Goal: Download file/media: Obtain a digital file from the website

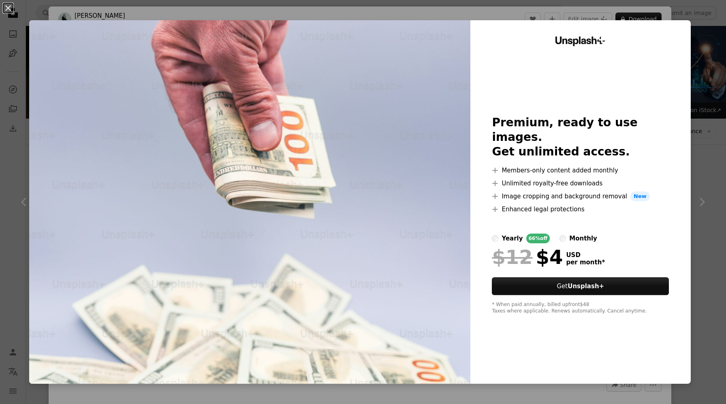
scroll to position [1532, 0]
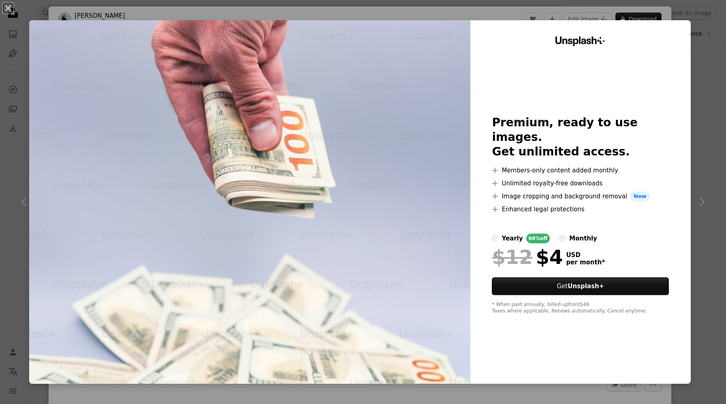
click at [10, 10] on button "An X shape" at bounding box center [8, 8] width 10 height 10
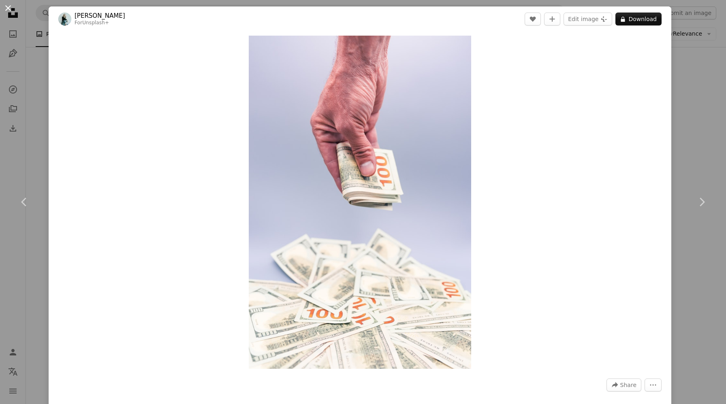
click at [9, 7] on button "An X shape" at bounding box center [8, 8] width 10 height 10
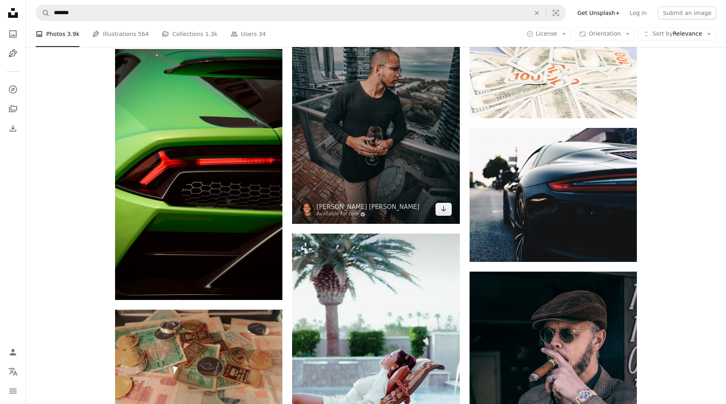
scroll to position [1599, 0]
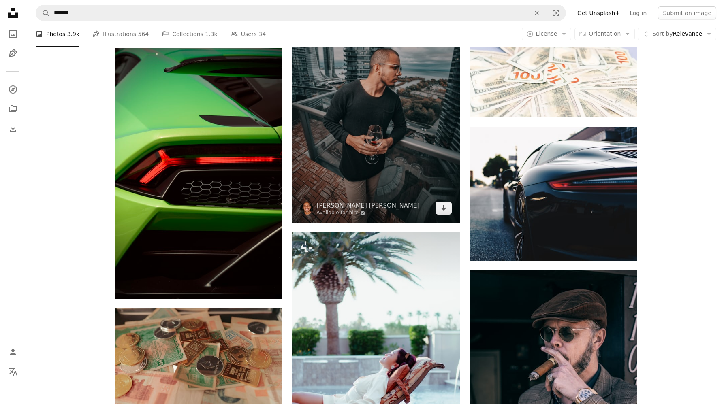
click at [401, 185] on img at bounding box center [375, 97] width 167 height 251
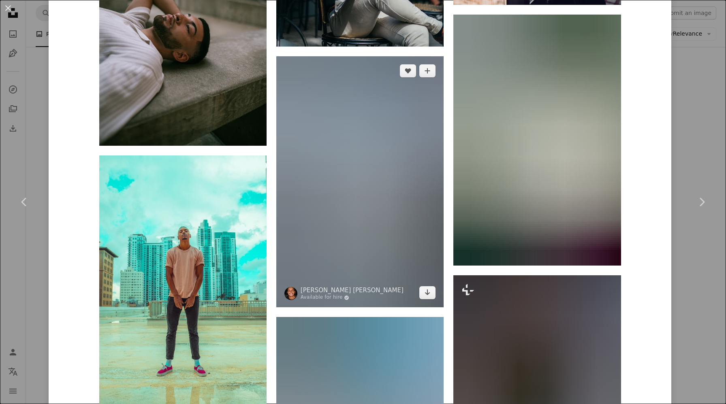
scroll to position [1697, 0]
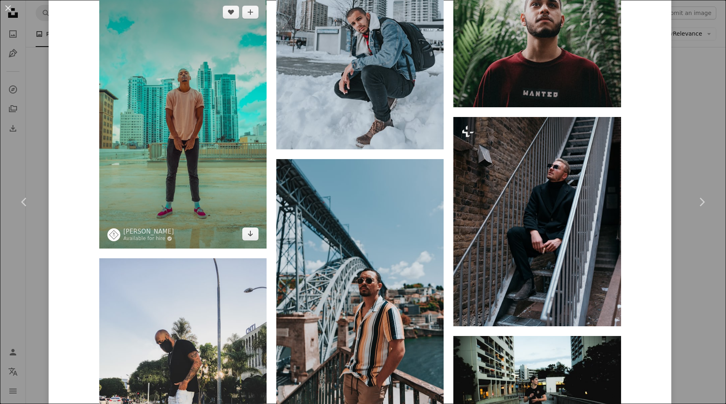
click at [239, 140] on img at bounding box center [182, 123] width 167 height 251
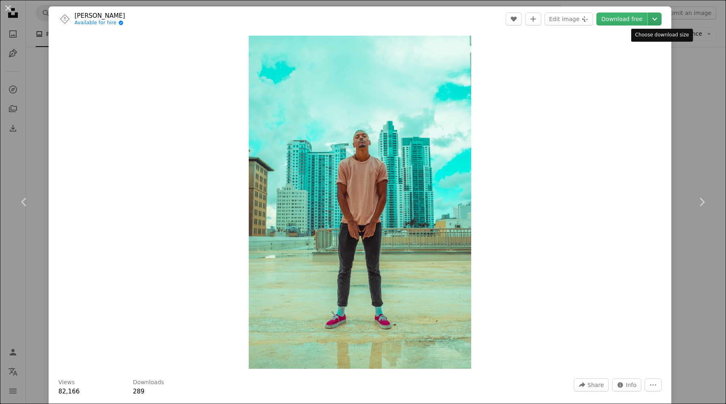
click at [661, 20] on icon "Chevron down" at bounding box center [654, 19] width 13 height 10
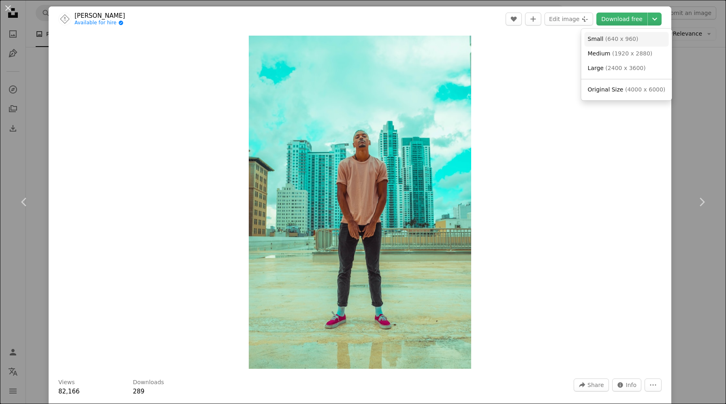
click at [626, 41] on span "( 640 x 960 )" at bounding box center [621, 39] width 33 height 6
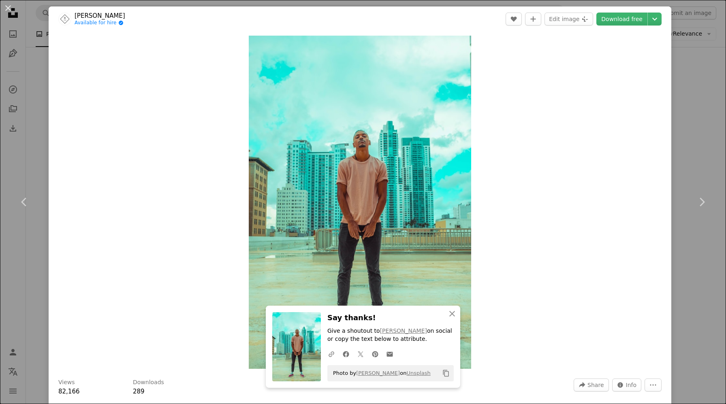
click at [218, 141] on div "Zoom in" at bounding box center [360, 202] width 623 height 341
click at [7, 9] on button "An X shape" at bounding box center [8, 8] width 10 height 10
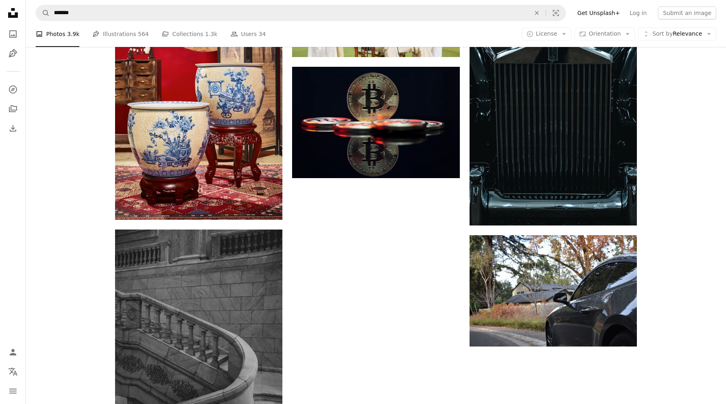
scroll to position [2651, 0]
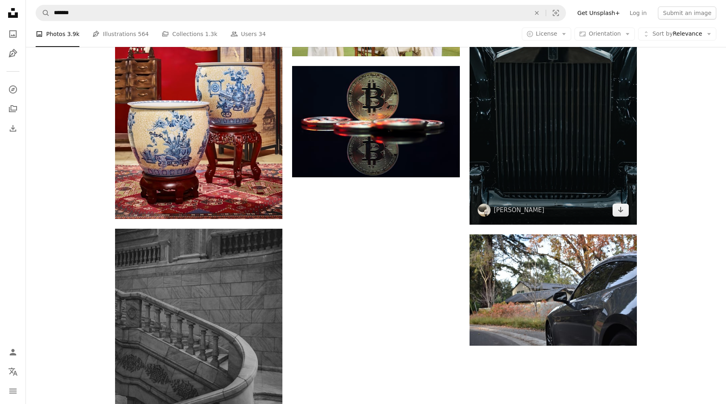
click at [522, 139] on img at bounding box center [552, 99] width 167 height 251
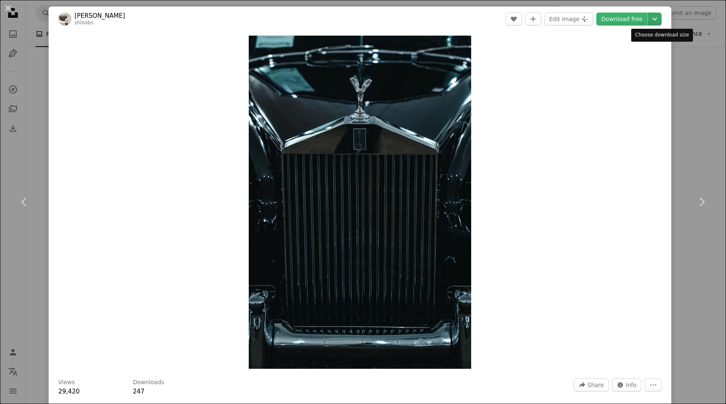
click at [657, 19] on icon "Chevron down" at bounding box center [654, 19] width 13 height 10
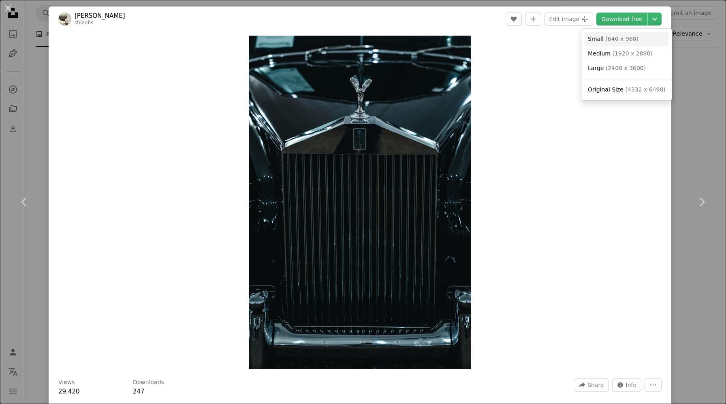
click at [624, 38] on span "( 640 x 960 )" at bounding box center [621, 39] width 33 height 6
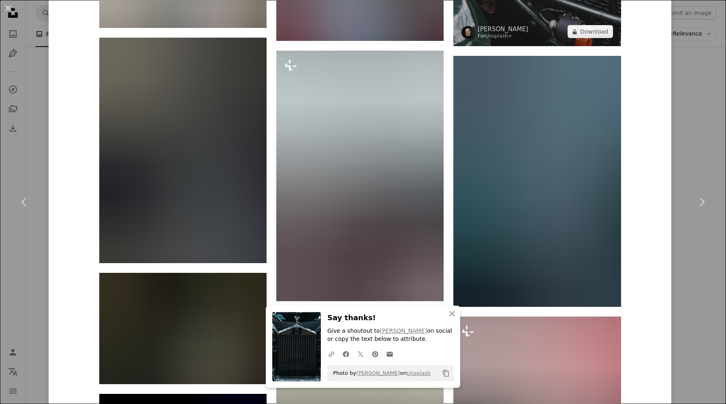
scroll to position [1452, 0]
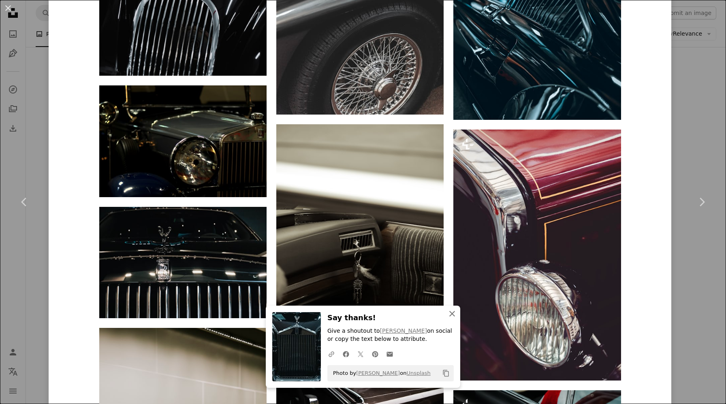
click at [452, 313] on icon "button" at bounding box center [452, 314] width 6 height 6
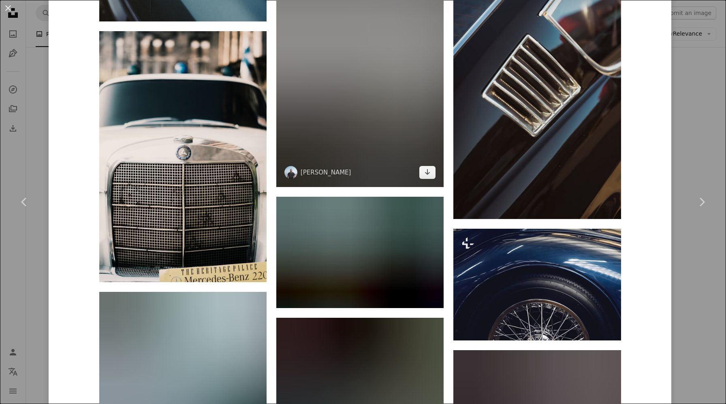
scroll to position [2237, 0]
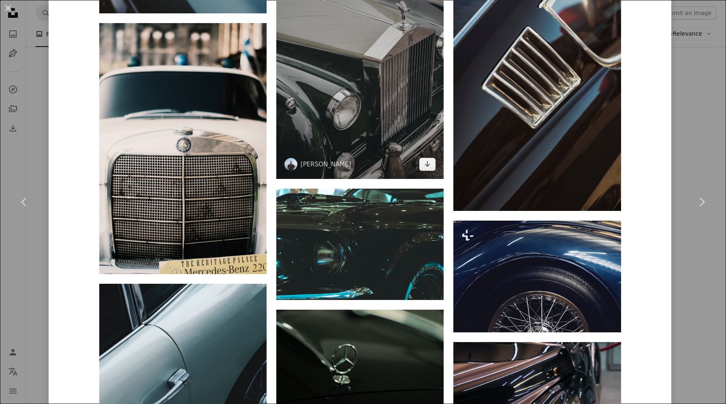
click at [382, 83] on img at bounding box center [359, 74] width 167 height 209
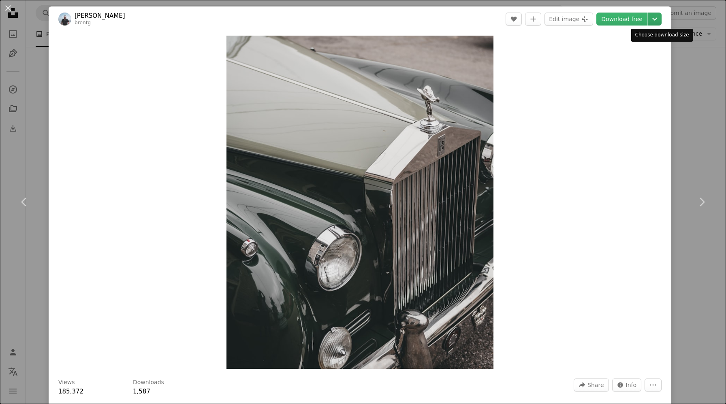
click at [661, 21] on icon "Chevron down" at bounding box center [654, 19] width 13 height 10
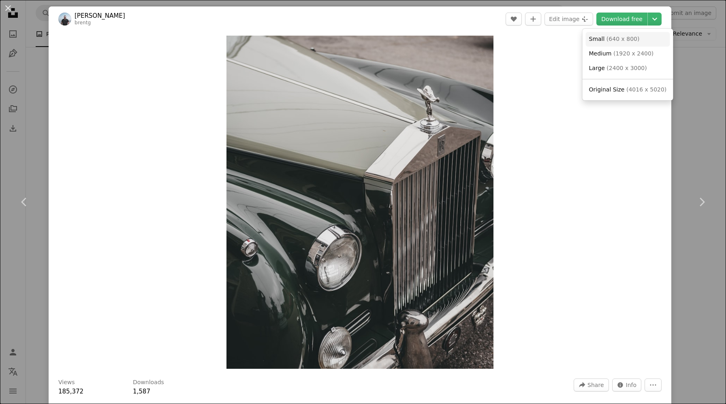
click at [624, 42] on span "( 640 x 800 )" at bounding box center [622, 39] width 33 height 6
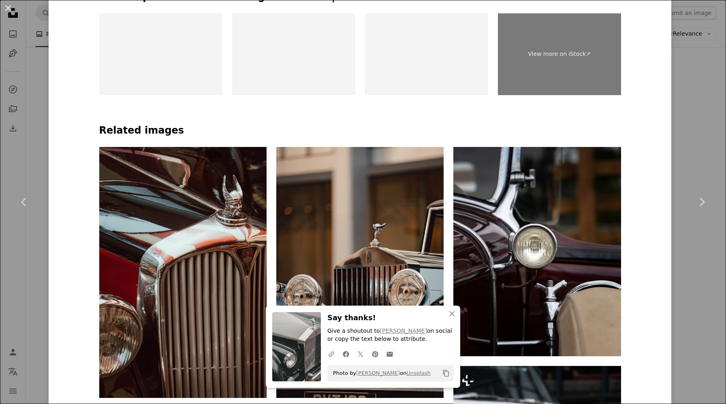
scroll to position [752, 0]
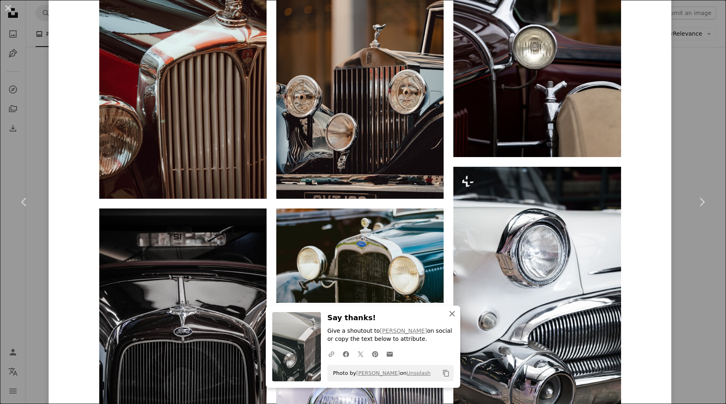
click at [454, 311] on icon "An X shape" at bounding box center [452, 314] width 10 height 10
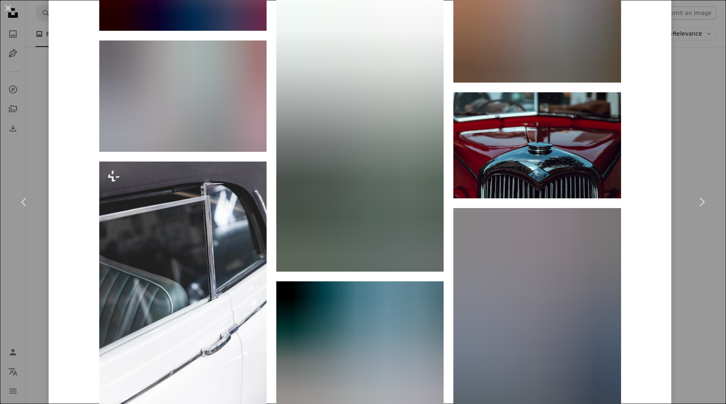
scroll to position [2774, 0]
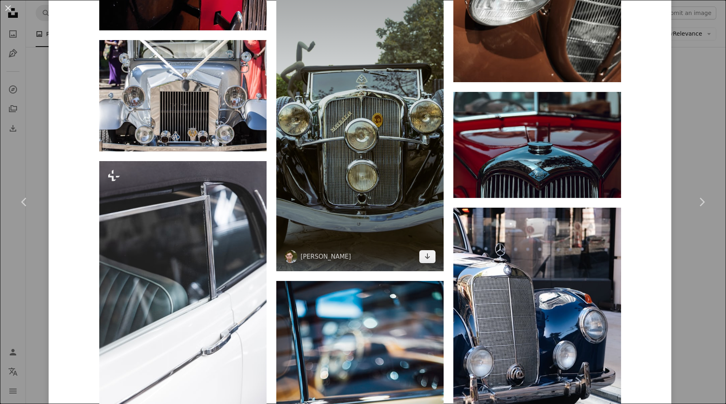
click at [415, 142] on img at bounding box center [359, 123] width 167 height 298
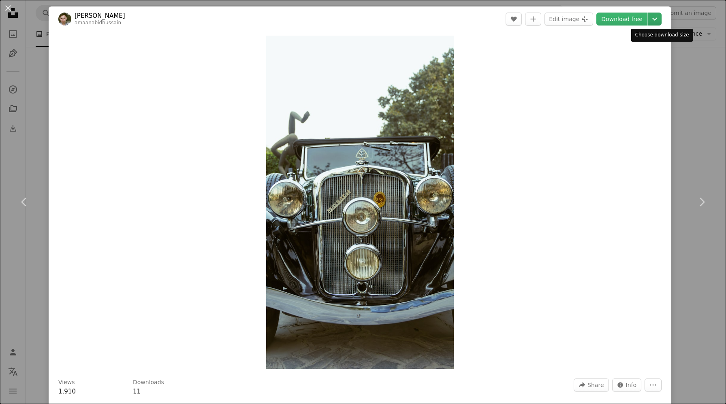
click at [660, 17] on icon "Chevron down" at bounding box center [654, 19] width 13 height 10
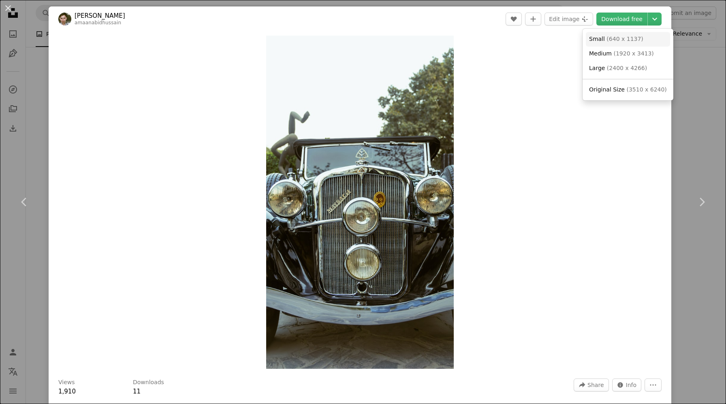
click at [630, 41] on span "( 640 x 1137 )" at bounding box center [624, 39] width 36 height 6
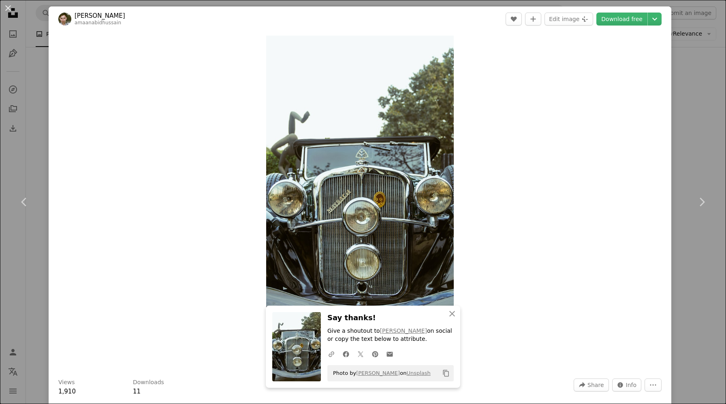
click at [206, 169] on div "Zoom in" at bounding box center [360, 202] width 623 height 341
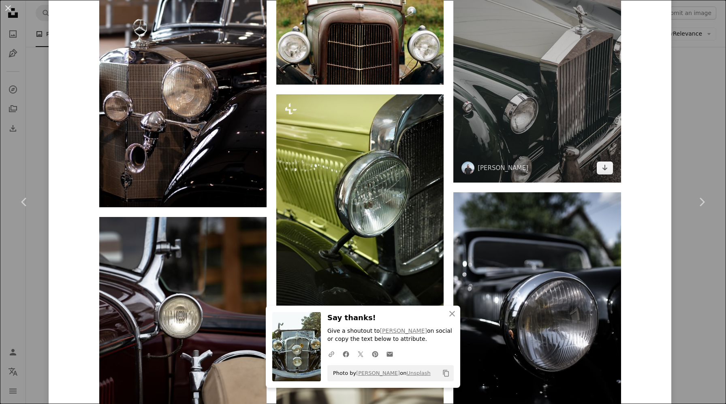
scroll to position [472, 0]
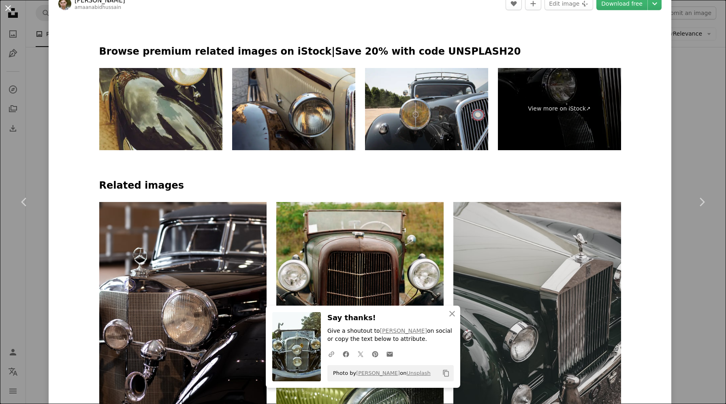
click at [5, 7] on button "An X shape" at bounding box center [8, 8] width 10 height 10
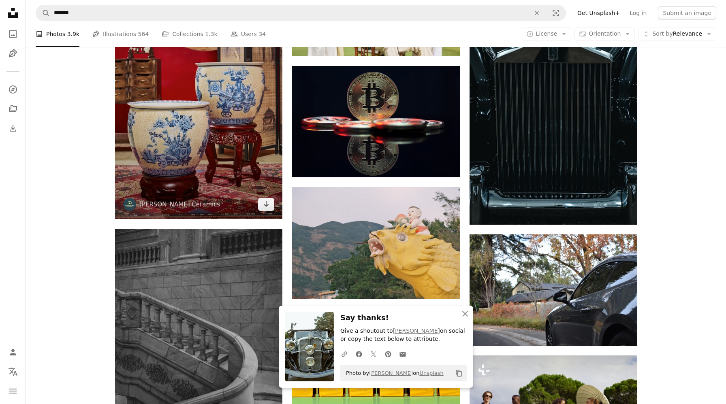
click at [171, 100] on img at bounding box center [198, 93] width 167 height 251
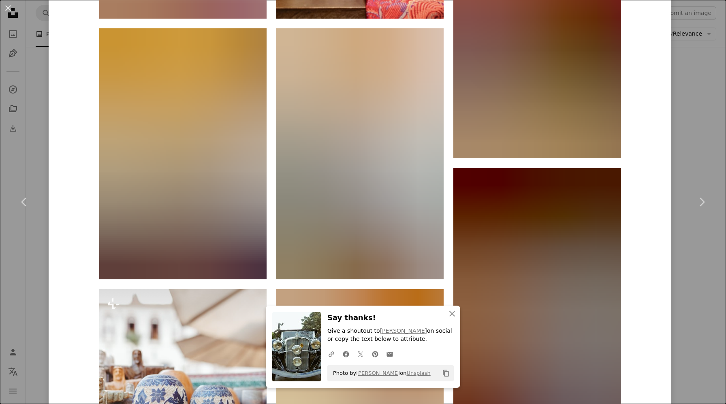
scroll to position [1570, 0]
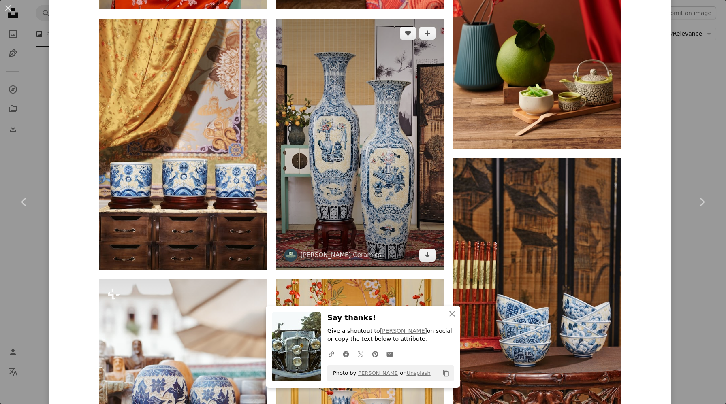
click at [386, 197] on img at bounding box center [359, 144] width 167 height 251
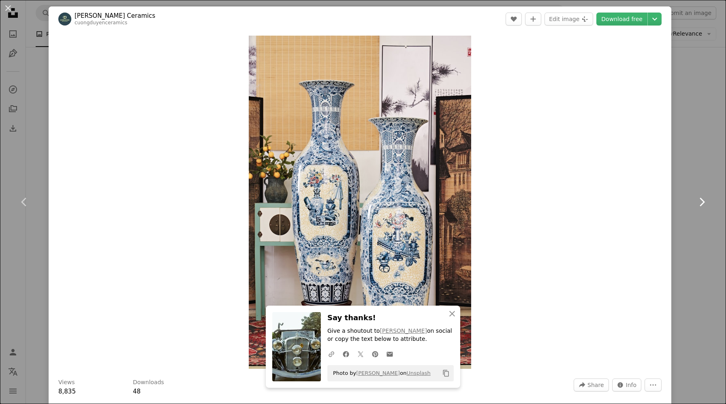
click at [708, 205] on link "Chevron right" at bounding box center [701, 202] width 49 height 78
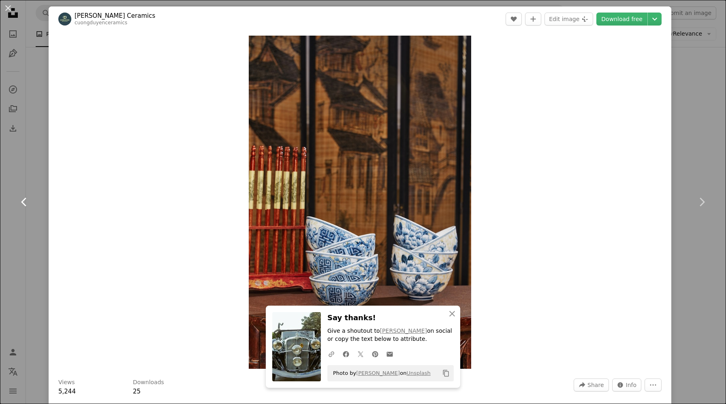
click at [22, 199] on icon "Chevron left" at bounding box center [24, 202] width 13 height 13
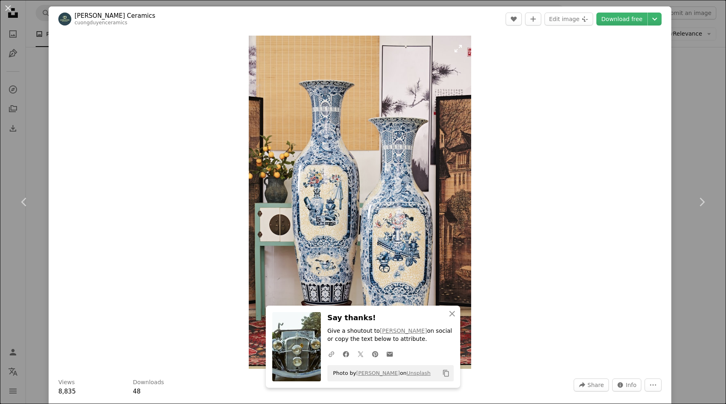
click at [442, 111] on img "Zoom in on this image" at bounding box center [360, 202] width 222 height 333
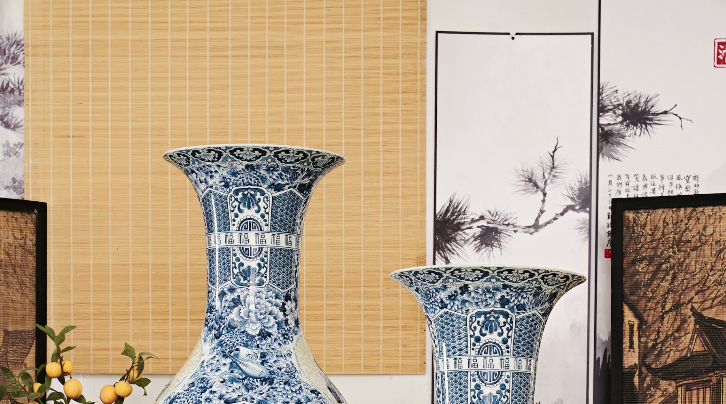
scroll to position [343, 0]
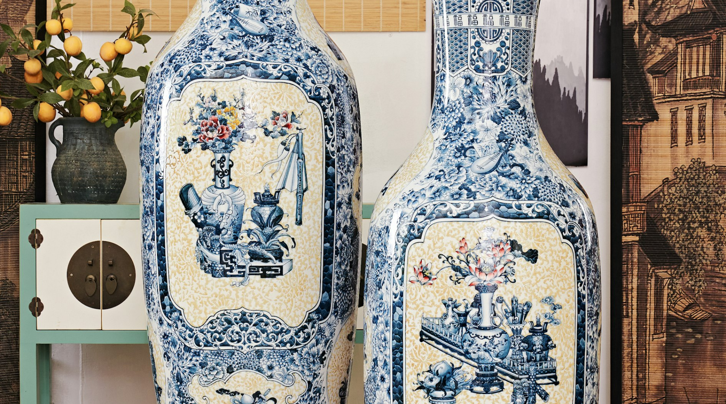
click at [442, 111] on img "Zoom out on this image" at bounding box center [363, 202] width 727 height 1090
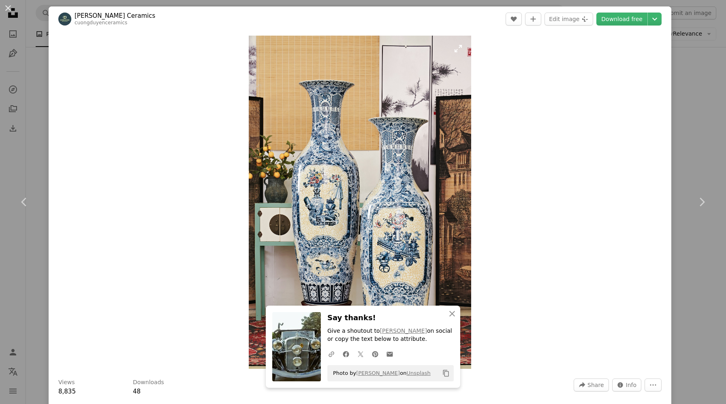
click at [442, 111] on img "Zoom in on this image" at bounding box center [360, 202] width 222 height 333
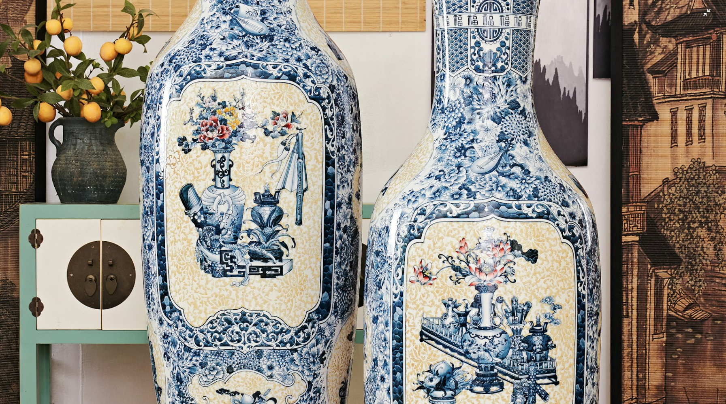
click at [709, 11] on img "Zoom out on this image" at bounding box center [363, 202] width 727 height 1090
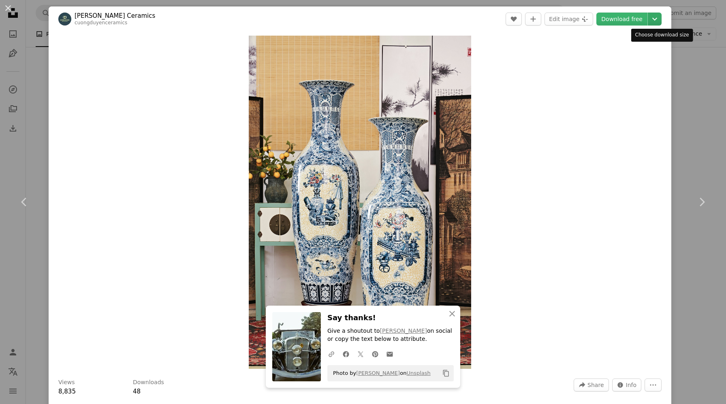
click at [660, 21] on icon "Chevron down" at bounding box center [654, 19] width 13 height 10
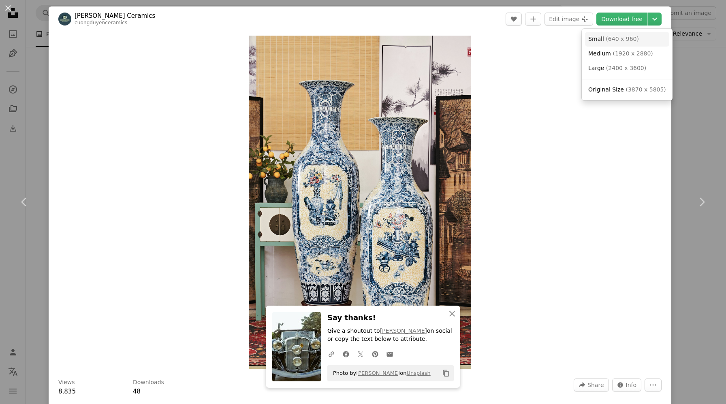
click at [622, 41] on span "( 640 x 960 )" at bounding box center [622, 39] width 33 height 6
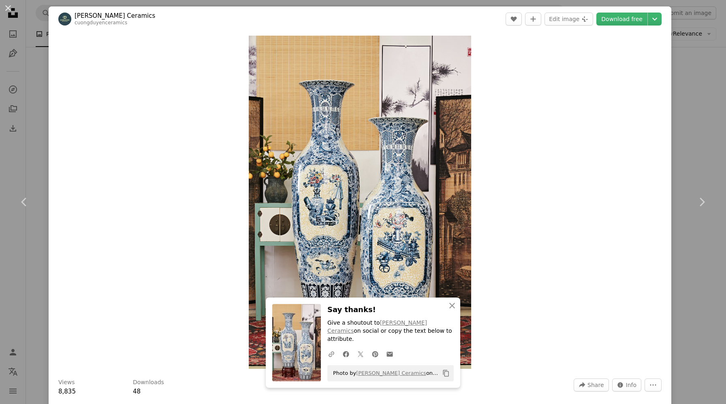
click at [154, 77] on div "Zoom in" at bounding box center [360, 202] width 623 height 341
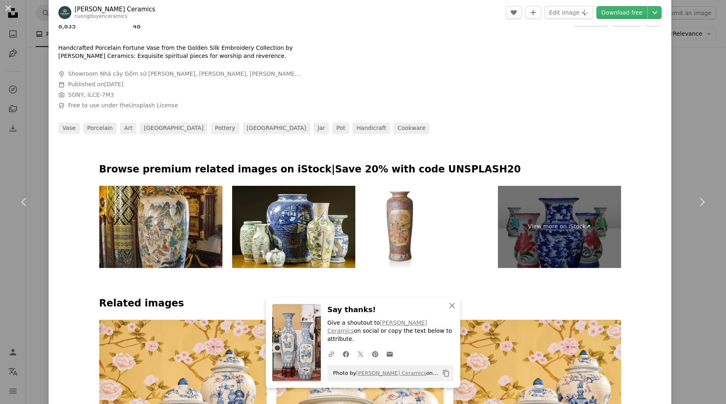
scroll to position [126, 0]
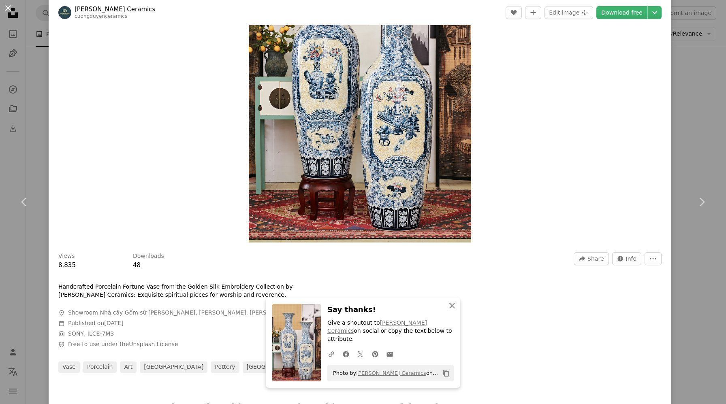
click at [7, 7] on button "An X shape" at bounding box center [8, 8] width 10 height 10
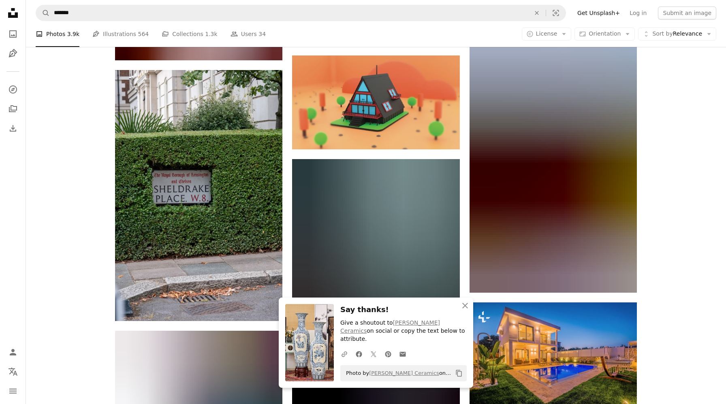
scroll to position [3149, 0]
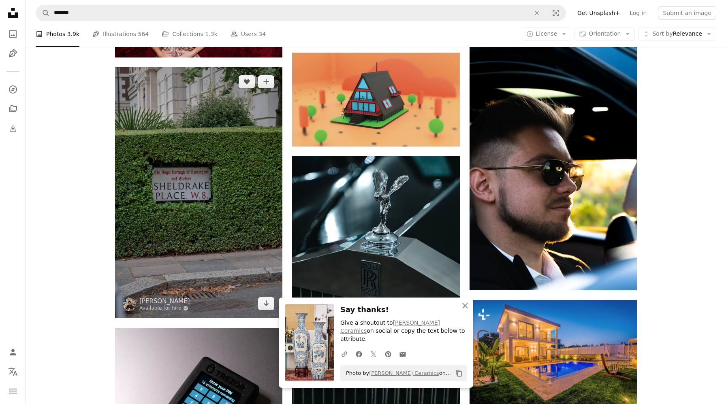
click at [188, 185] on img at bounding box center [198, 192] width 167 height 251
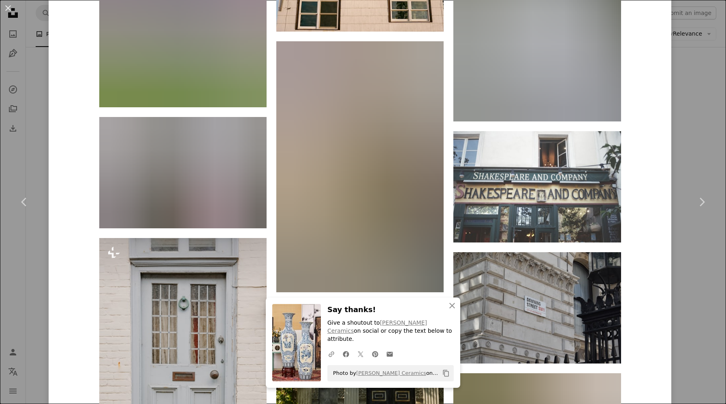
scroll to position [1064, 0]
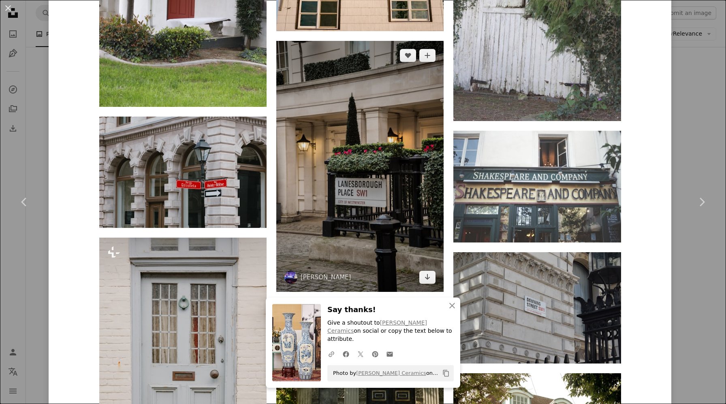
click at [386, 212] on img at bounding box center [359, 166] width 167 height 251
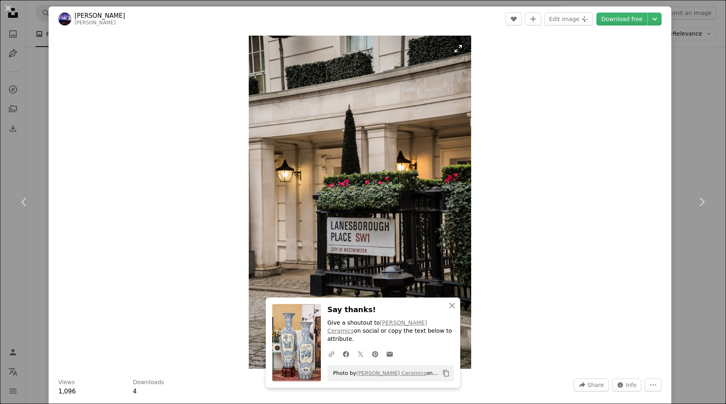
click at [438, 156] on img "Zoom in on this image" at bounding box center [360, 202] width 222 height 333
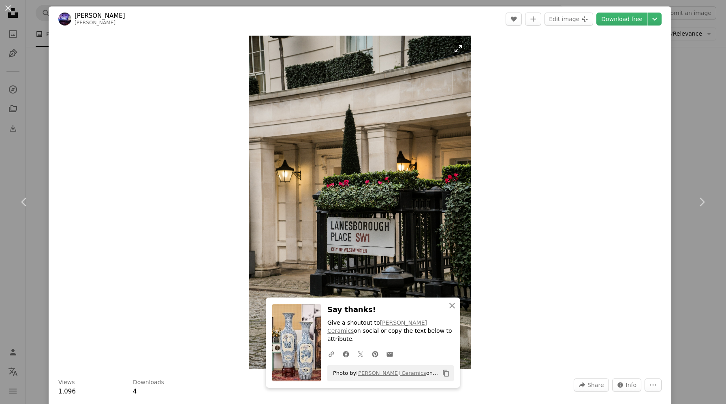
click at [444, 159] on img "Zoom in on this image" at bounding box center [360, 202] width 222 height 333
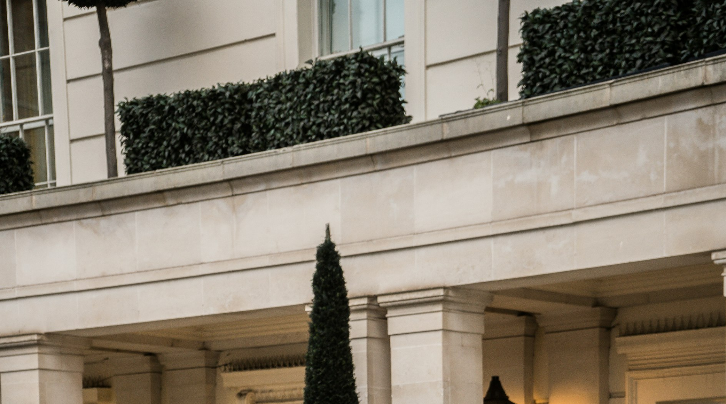
scroll to position [343, 0]
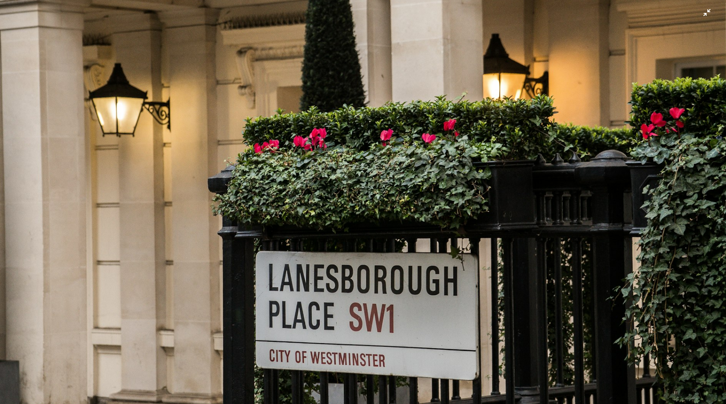
click at [490, 175] on img "Zoom out on this image" at bounding box center [363, 202] width 727 height 1090
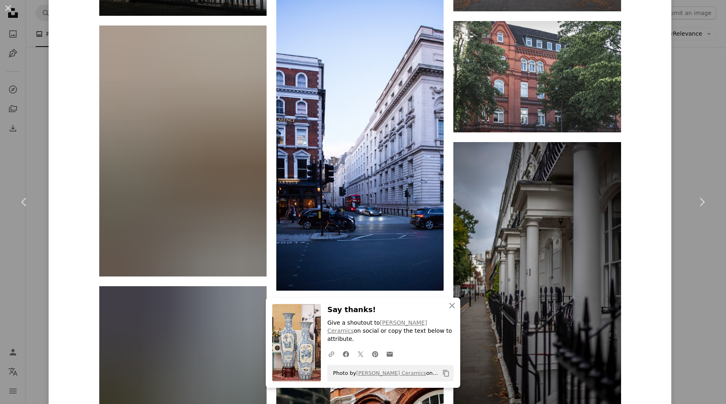
scroll to position [1161, 0]
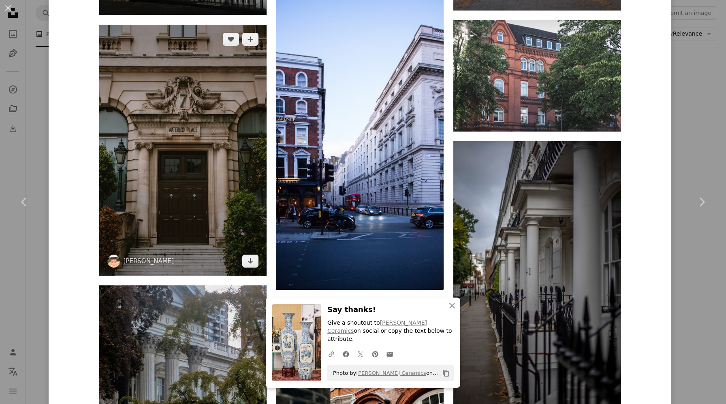
click at [189, 152] on img at bounding box center [182, 150] width 167 height 251
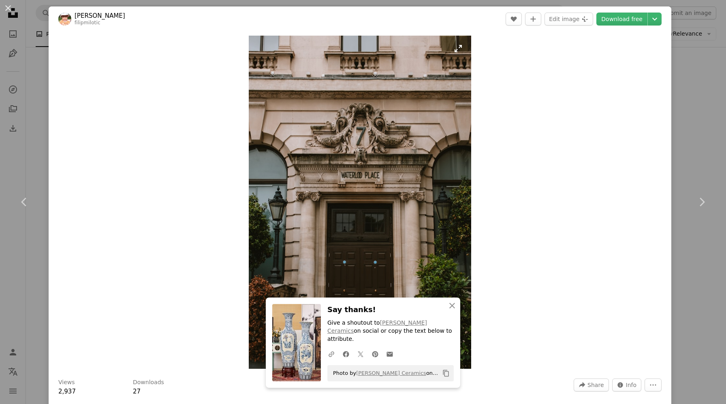
click at [462, 107] on img "Zoom in on this image" at bounding box center [360, 202] width 222 height 333
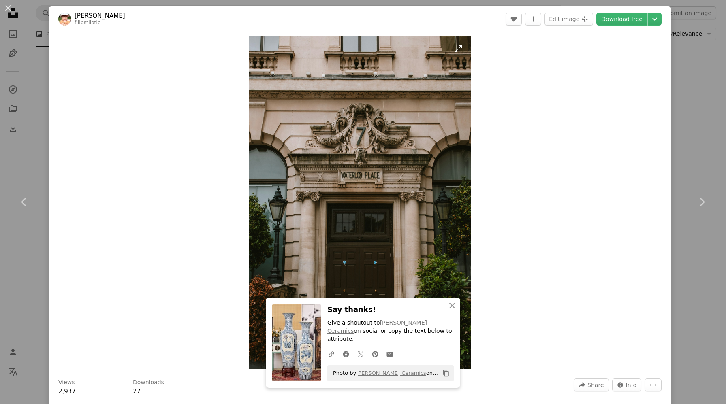
click at [447, 120] on img "Zoom in on this image" at bounding box center [360, 202] width 222 height 333
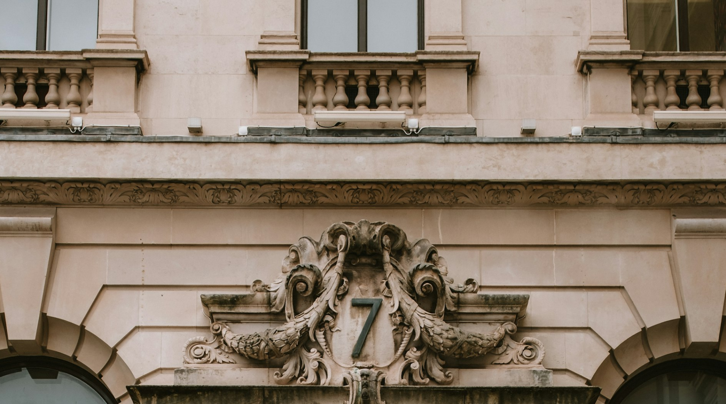
scroll to position [343, 0]
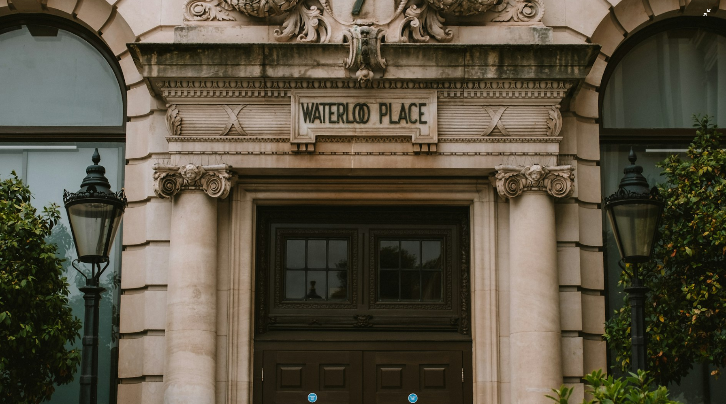
click at [476, 126] on img "Zoom out on this image" at bounding box center [363, 202] width 727 height 1090
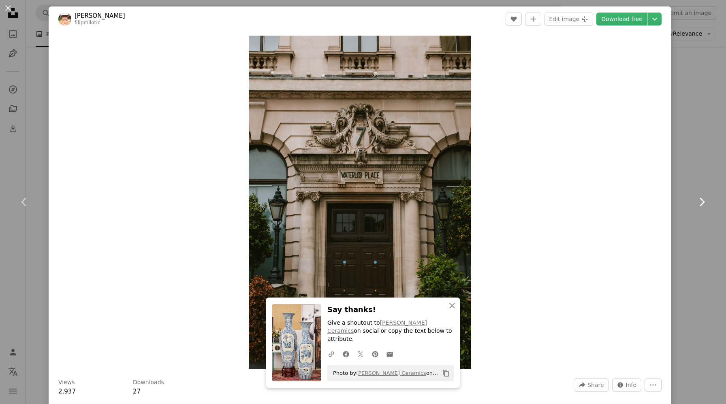
click at [706, 200] on icon "Chevron right" at bounding box center [701, 202] width 13 height 13
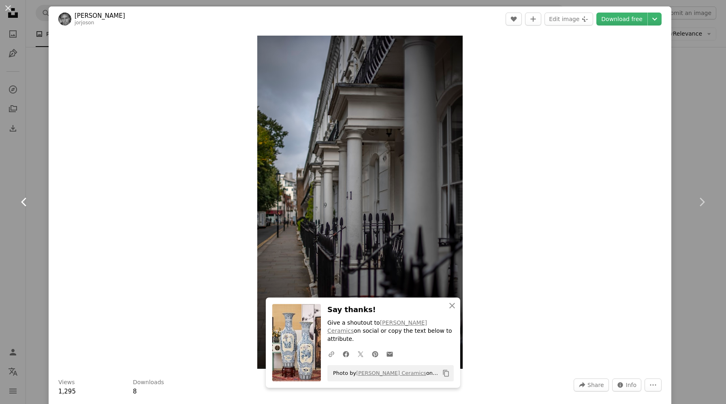
click at [21, 203] on icon at bounding box center [23, 202] width 5 height 9
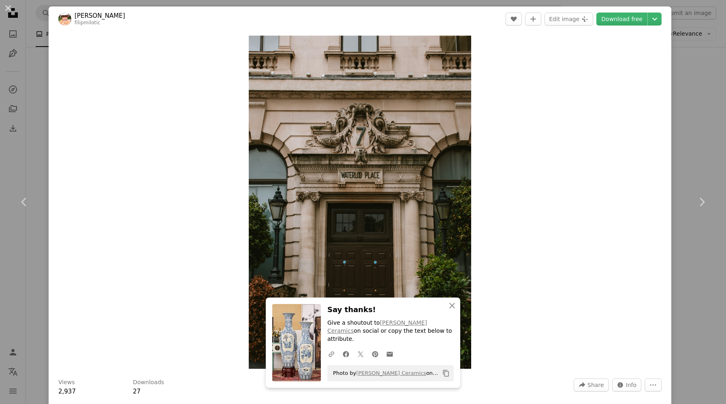
click at [544, 59] on div "Zoom in" at bounding box center [360, 202] width 623 height 341
click at [463, 112] on img "Zoom in on this image" at bounding box center [360, 202] width 222 height 333
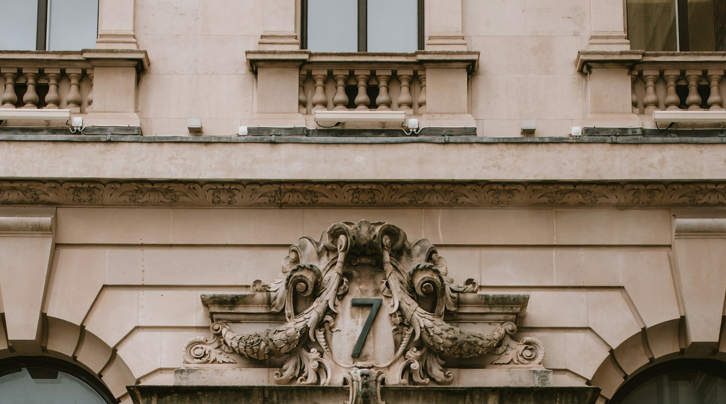
scroll to position [343, 0]
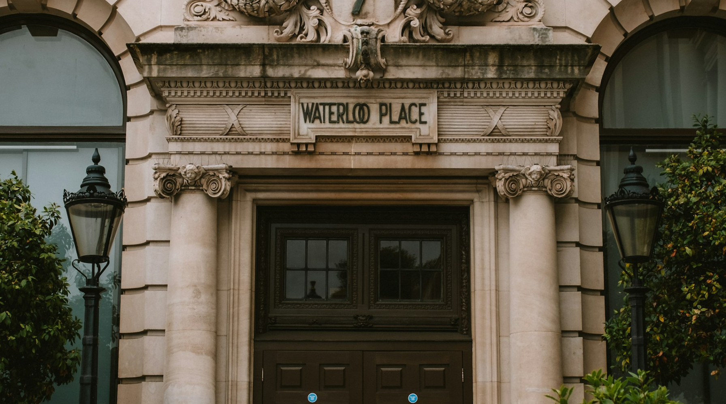
click at [463, 112] on img "Zoom out on this image" at bounding box center [363, 202] width 727 height 1090
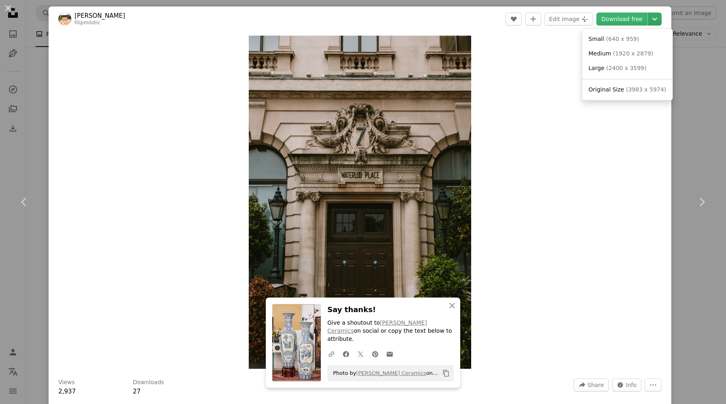
click at [660, 19] on icon "Chevron down" at bounding box center [654, 19] width 13 height 10
click at [627, 39] on span "( 640 x 959 )" at bounding box center [622, 39] width 33 height 6
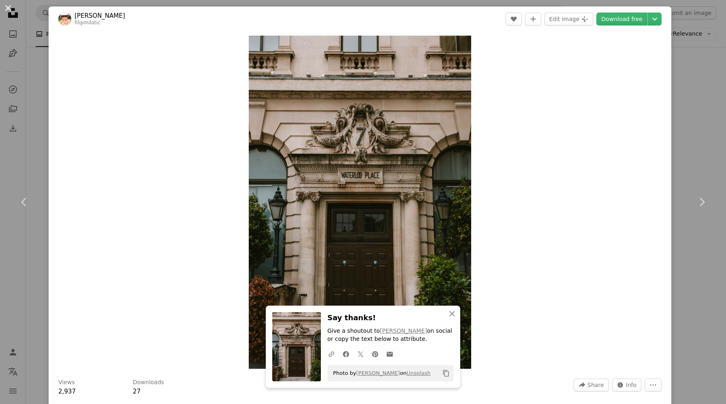
click at [9, 7] on button "An X shape" at bounding box center [8, 8] width 10 height 10
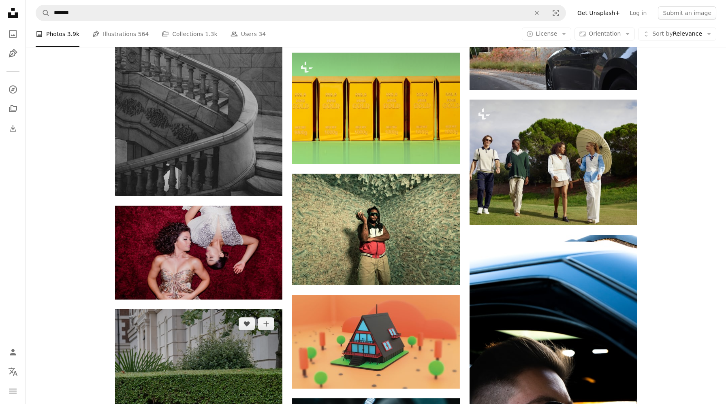
scroll to position [2904, 0]
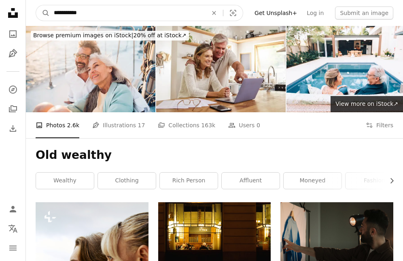
click at [90, 15] on input "**********" at bounding box center [128, 12] width 156 height 15
type input "*"
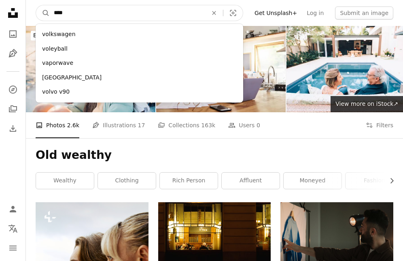
type input "*****"
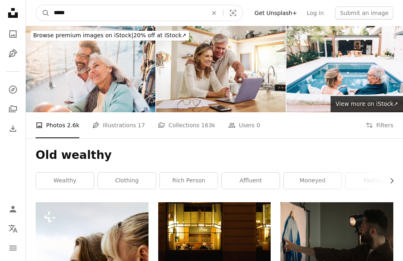
click button "A magnifying glass" at bounding box center [43, 12] width 14 height 15
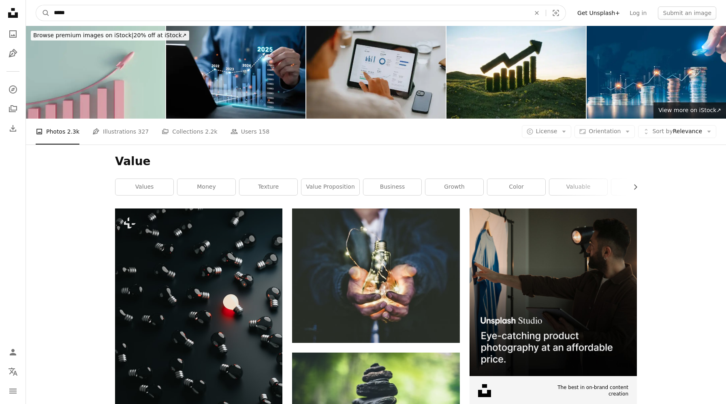
click at [84, 14] on input "*****" at bounding box center [289, 12] width 478 height 15
type input "**********"
click button "A magnifying glass" at bounding box center [43, 12] width 14 height 15
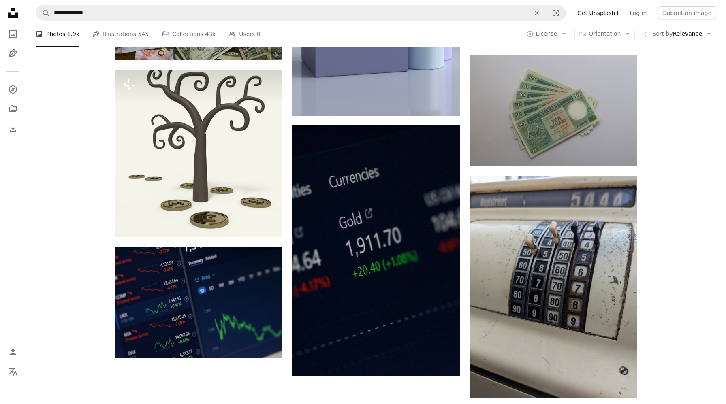
scroll to position [897, 0]
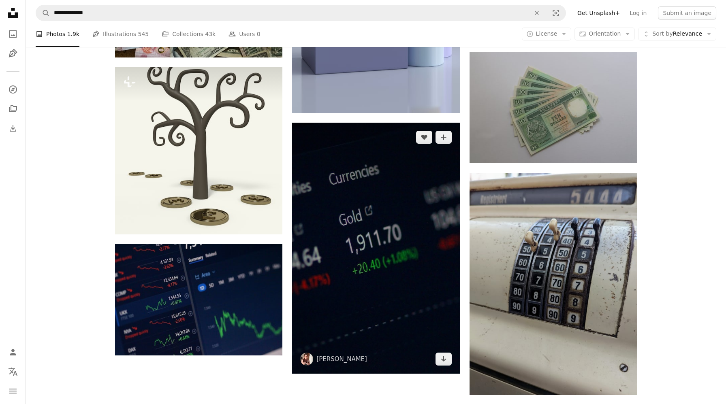
click at [388, 159] on img at bounding box center [375, 248] width 167 height 251
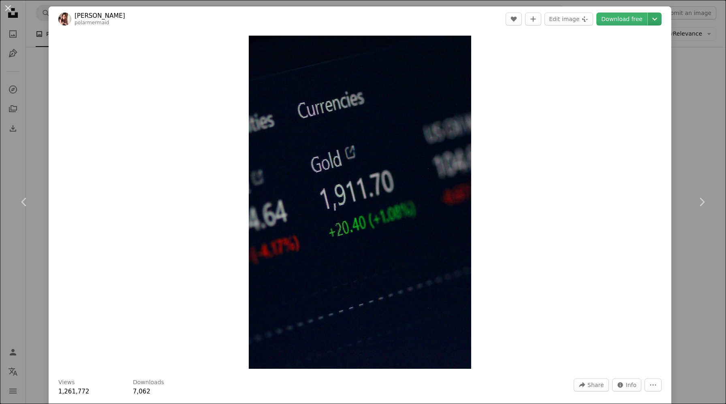
click at [661, 17] on icon "Chevron down" at bounding box center [654, 19] width 13 height 10
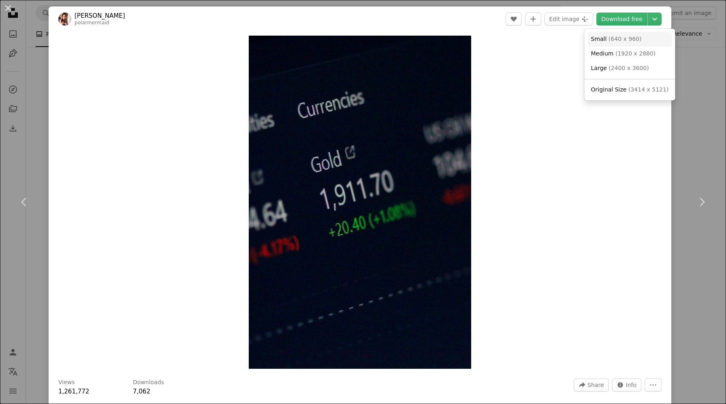
click at [620, 37] on span "( 640 x 960 )" at bounding box center [624, 39] width 33 height 6
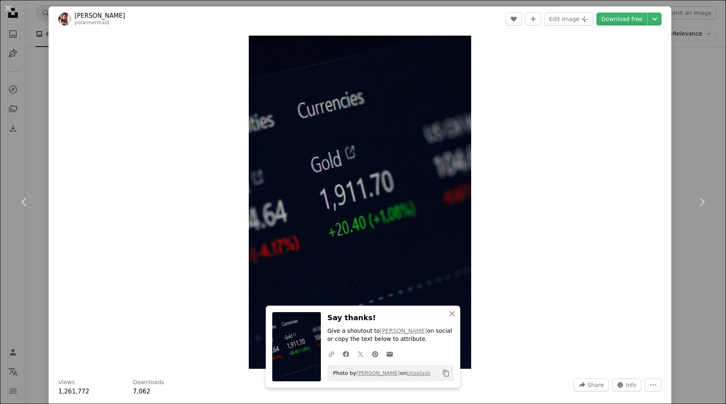
click at [162, 130] on div "Zoom in" at bounding box center [360, 202] width 623 height 341
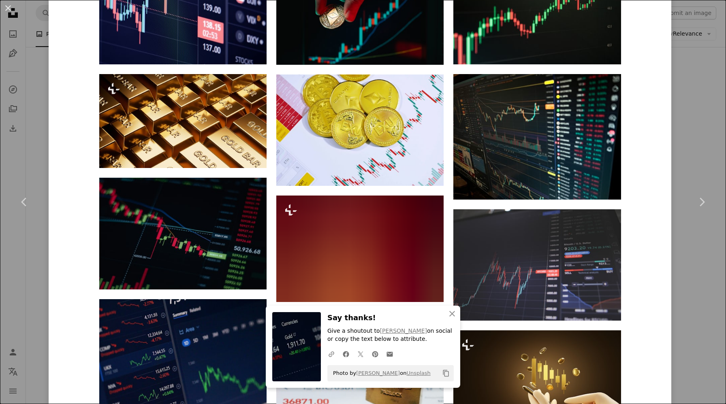
scroll to position [712, 0]
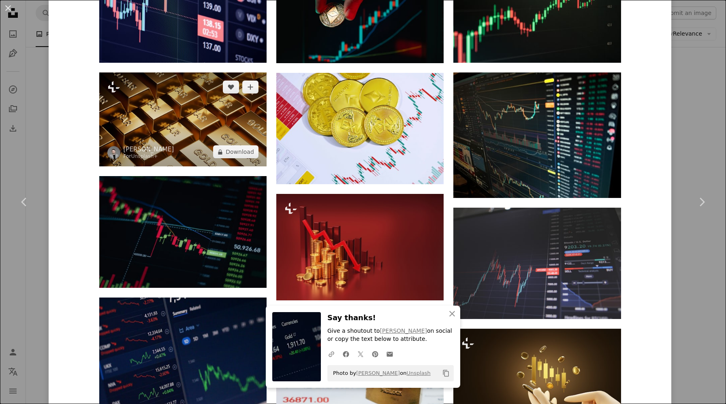
click at [215, 135] on img at bounding box center [182, 119] width 167 height 94
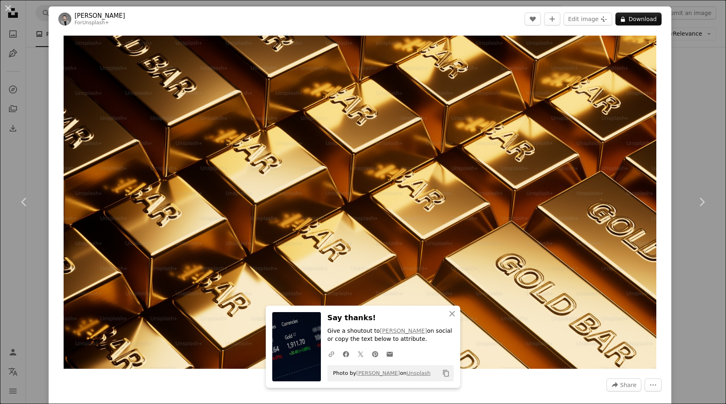
click at [668, 20] on header "[PERSON_NAME] For Unsplash+ A heart A plus sign Edit image Plus sign for Unspla…" at bounding box center [360, 18] width 623 height 25
click at [465, 13] on header "[PERSON_NAME] For Unsplash+ A heart A plus sign Edit image Plus sign for Unspla…" at bounding box center [360, 18] width 623 height 25
click at [661, 19] on button "A lock Download" at bounding box center [638, 19] width 46 height 13
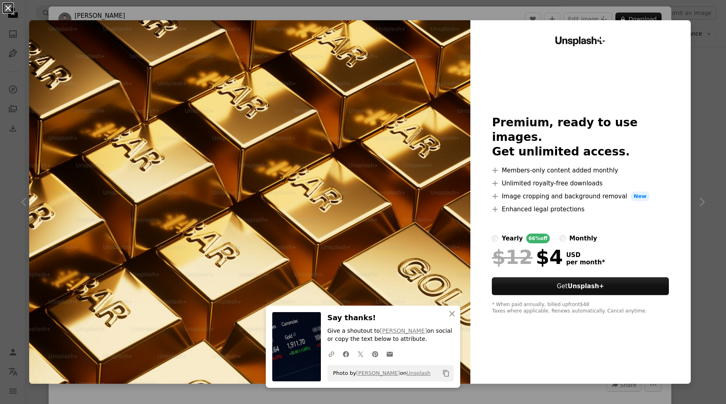
click at [8, 6] on button "An X shape" at bounding box center [8, 8] width 10 height 10
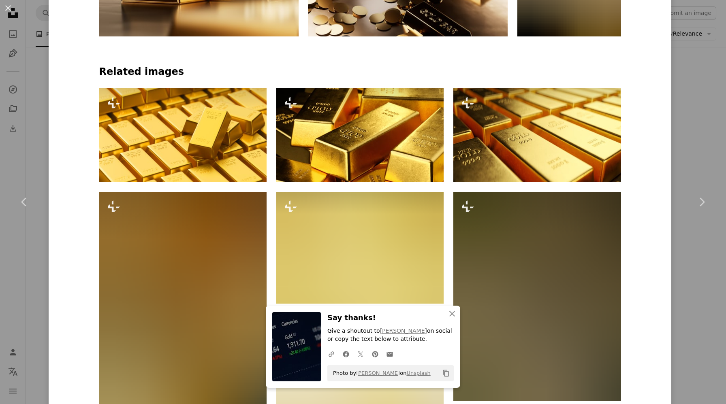
scroll to position [589, 0]
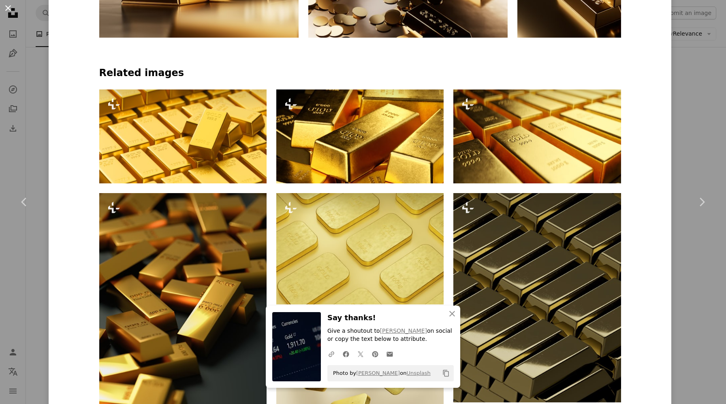
click at [7, 6] on button "An X shape" at bounding box center [8, 8] width 10 height 10
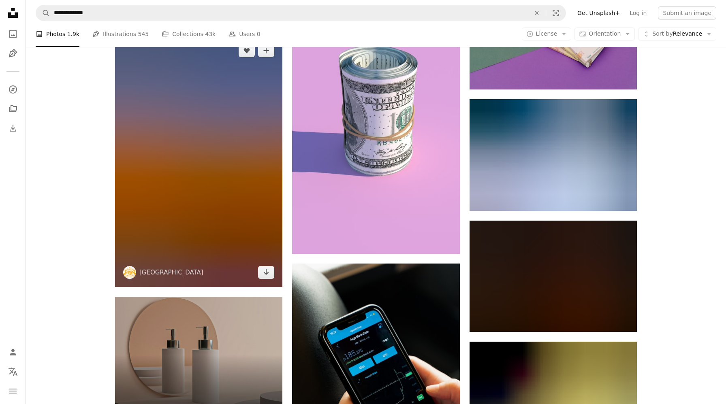
scroll to position [1442, 0]
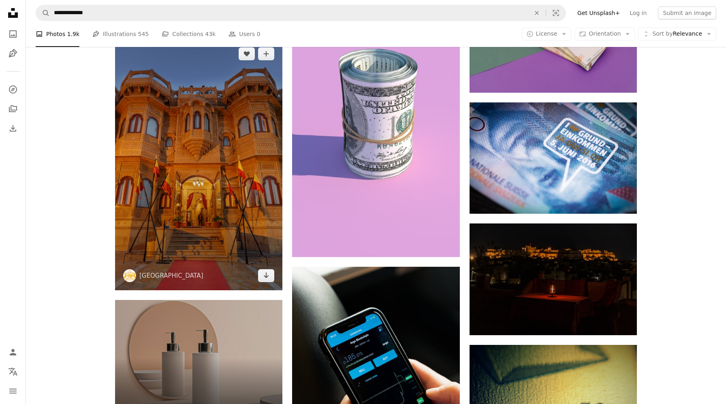
click at [235, 171] on img at bounding box center [198, 164] width 167 height 251
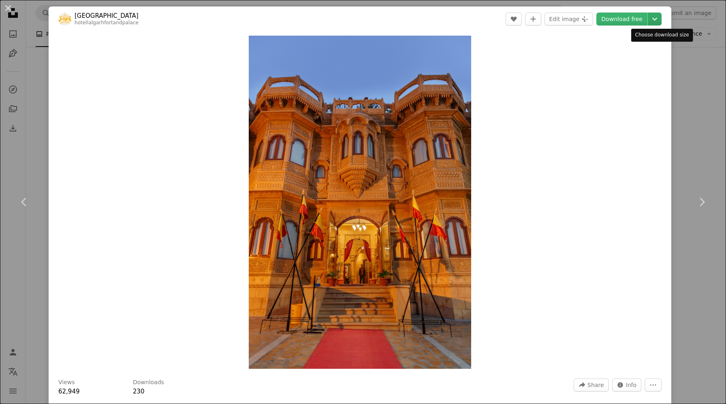
click at [660, 17] on icon "Chevron down" at bounding box center [654, 19] width 13 height 10
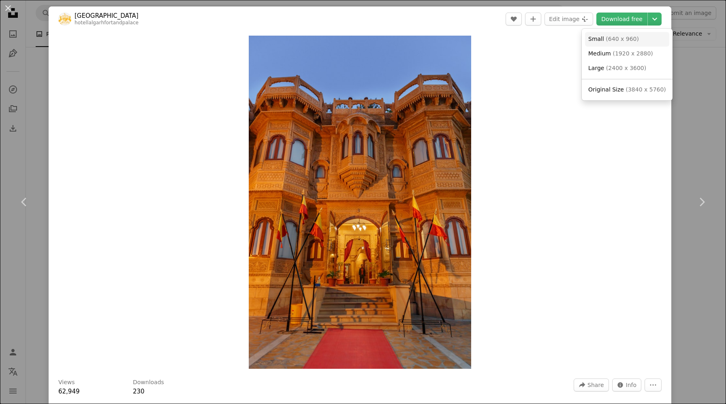
click at [625, 39] on span "( 640 x 960 )" at bounding box center [622, 39] width 33 height 6
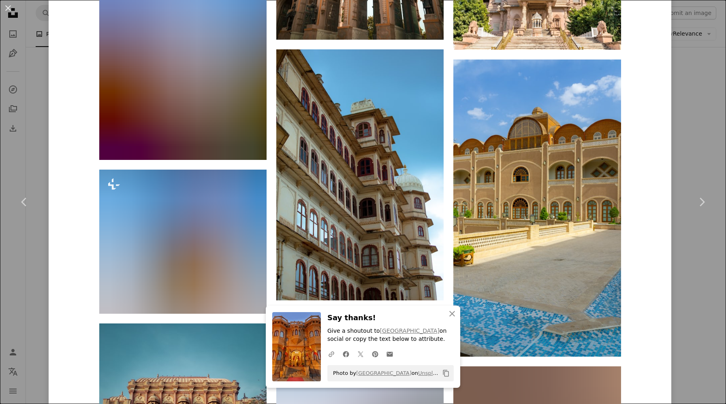
scroll to position [851, 0]
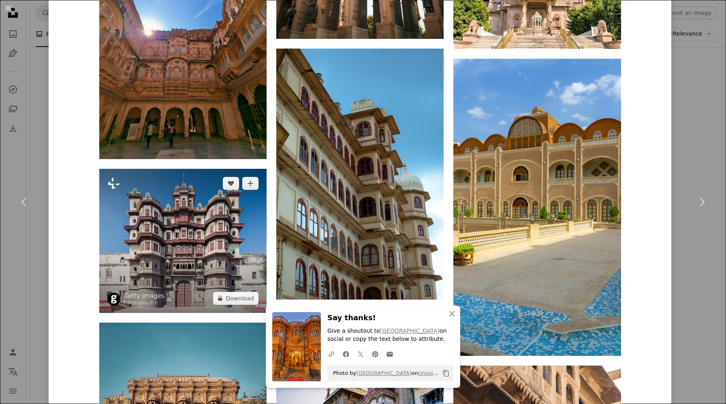
click at [183, 245] on img at bounding box center [182, 241] width 167 height 144
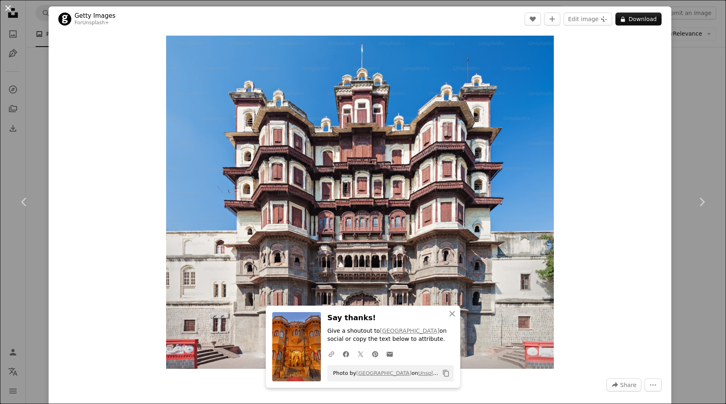
click at [8, 7] on button "An X shape" at bounding box center [8, 8] width 10 height 10
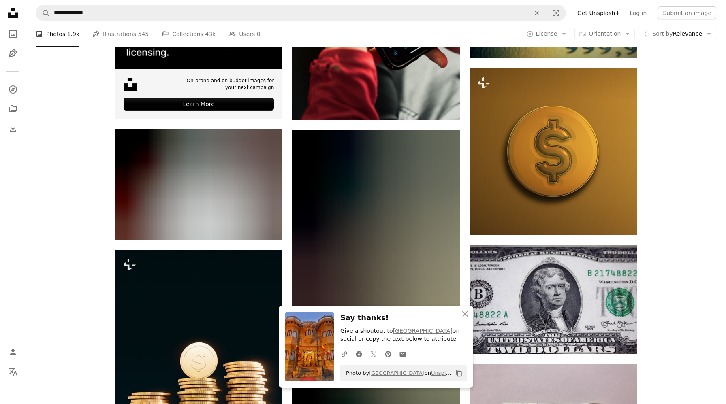
scroll to position [1840, 0]
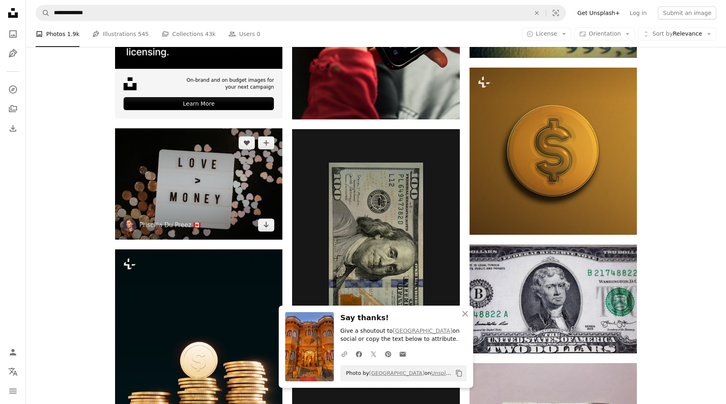
click at [216, 184] on img at bounding box center [198, 183] width 167 height 111
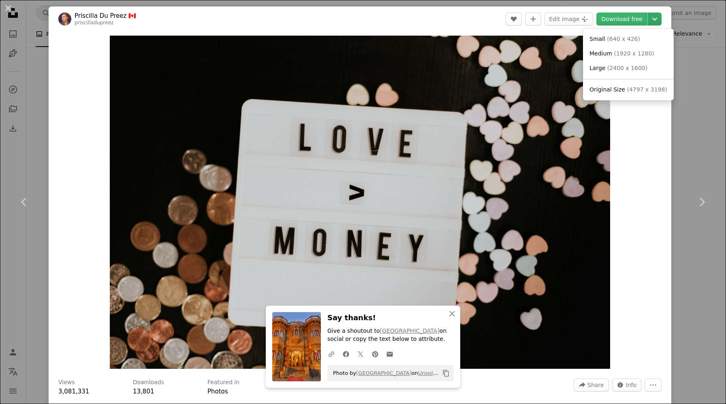
click at [661, 21] on icon "Chevron down" at bounding box center [654, 19] width 13 height 10
click at [635, 39] on span "( 640 x 426 )" at bounding box center [623, 39] width 33 height 6
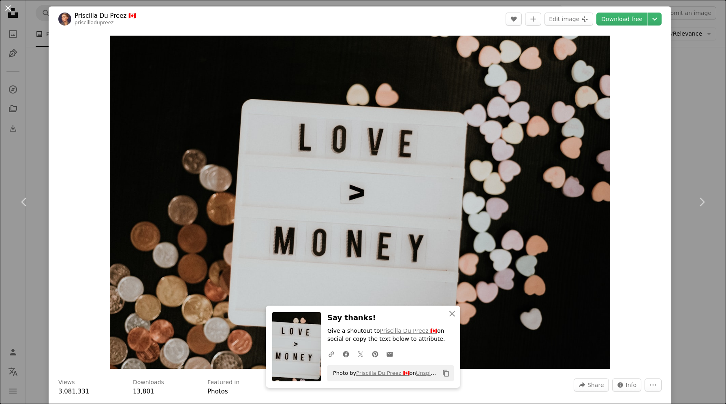
click at [9, 7] on button "An X shape" at bounding box center [8, 8] width 10 height 10
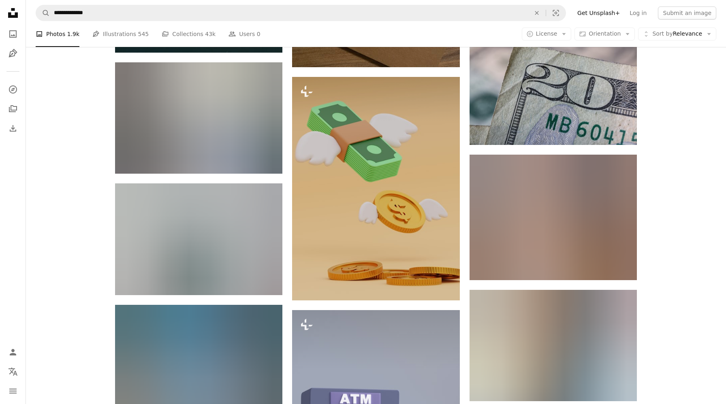
scroll to position [307, 0]
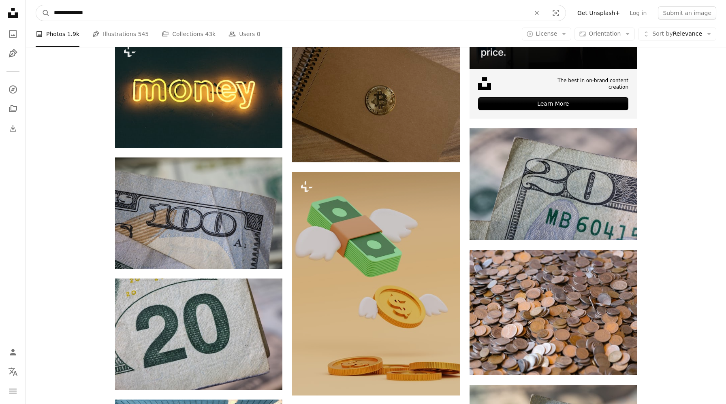
click at [153, 13] on input "**********" at bounding box center [289, 12] width 478 height 15
type input "*"
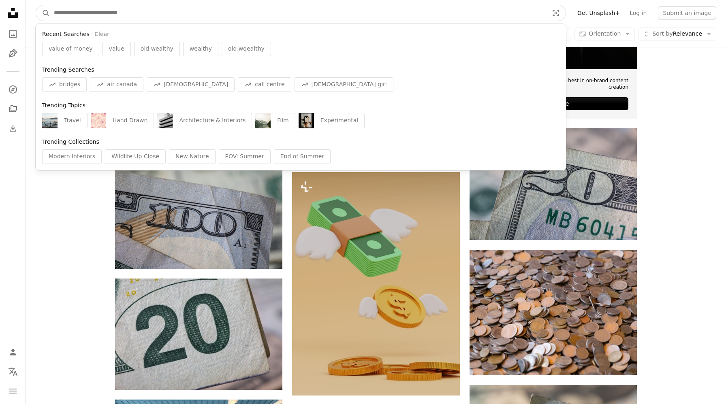
click at [149, 13] on input "Find visuals sitewide" at bounding box center [298, 12] width 496 height 15
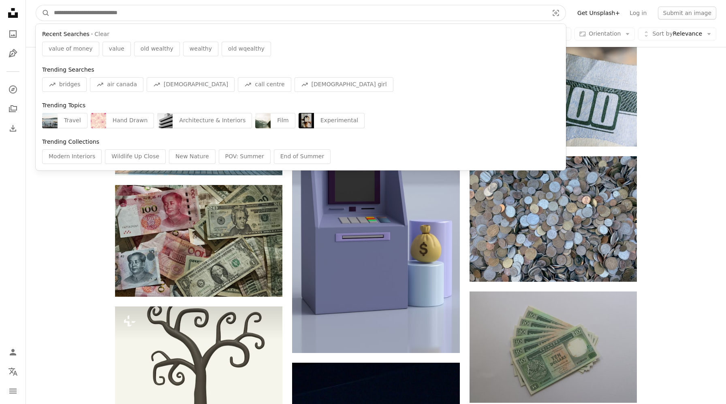
scroll to position [637, 0]
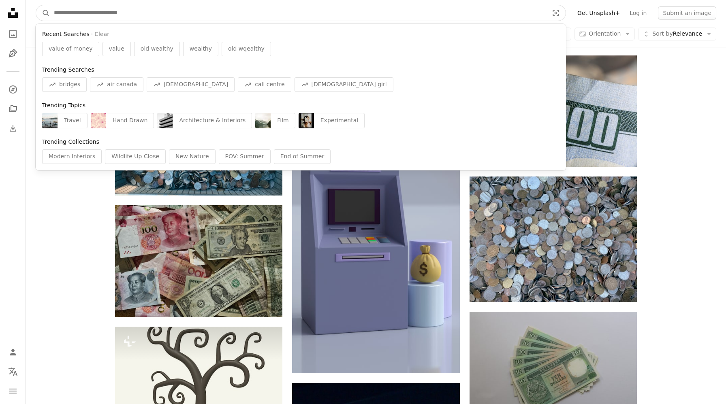
click at [183, 9] on input "Find visuals sitewide" at bounding box center [298, 12] width 496 height 15
click at [163, 18] on input "Find visuals sitewide" at bounding box center [298, 12] width 496 height 15
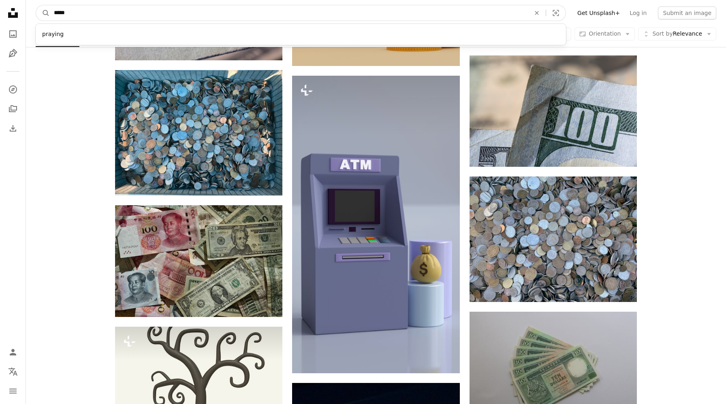
type input "******"
click button "A magnifying glass" at bounding box center [43, 12] width 14 height 15
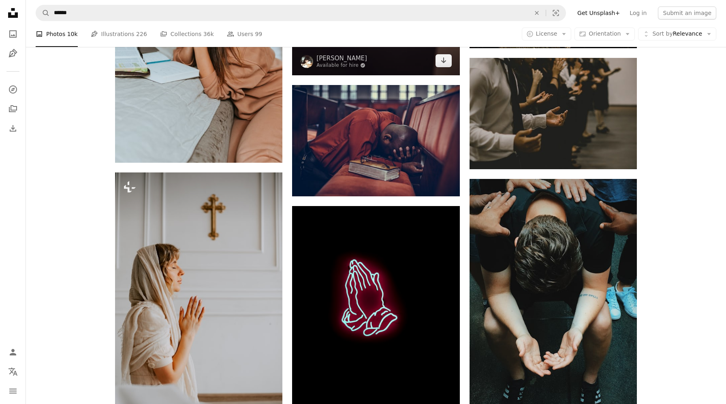
scroll to position [631, 0]
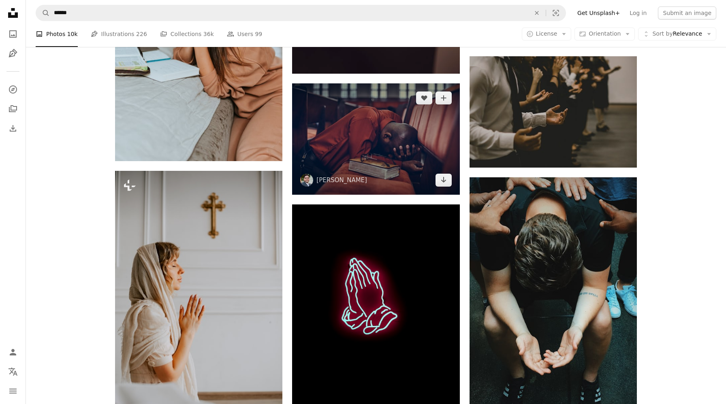
click at [360, 159] on img at bounding box center [375, 138] width 167 height 111
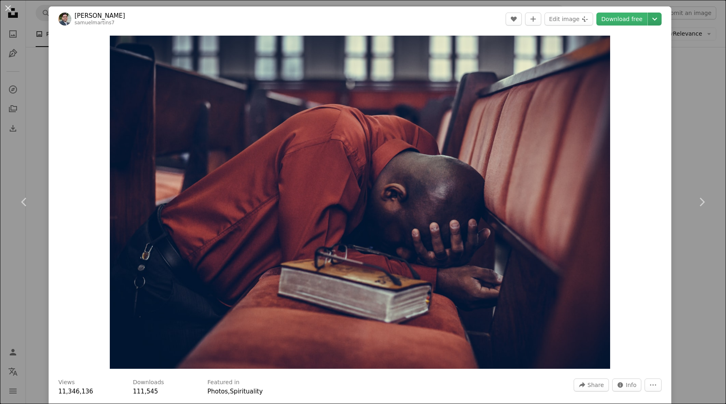
click at [657, 20] on icon "Chevron down" at bounding box center [654, 19] width 13 height 10
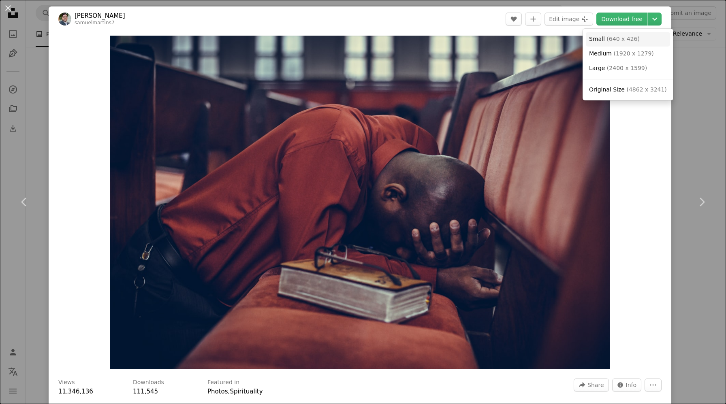
click at [625, 37] on span "( 640 x 426 )" at bounding box center [622, 39] width 33 height 6
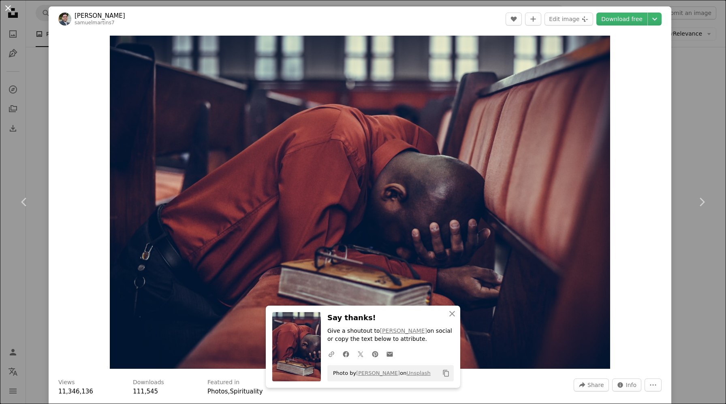
click at [9, 7] on button "An X shape" at bounding box center [8, 8] width 10 height 10
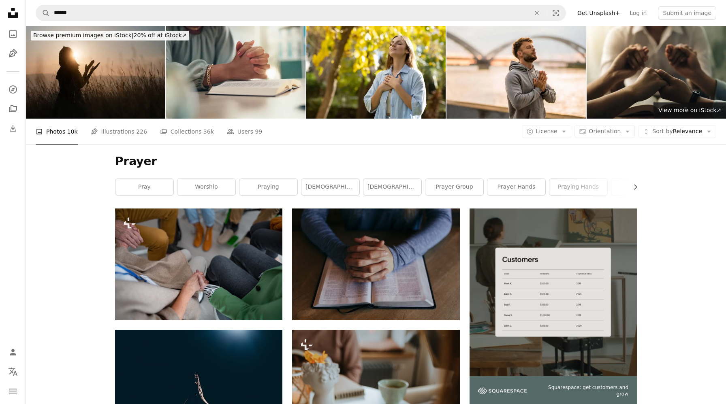
click at [15, 17] on icon at bounding box center [13, 13] width 10 height 10
